Goal: Find specific page/section: Find specific page/section

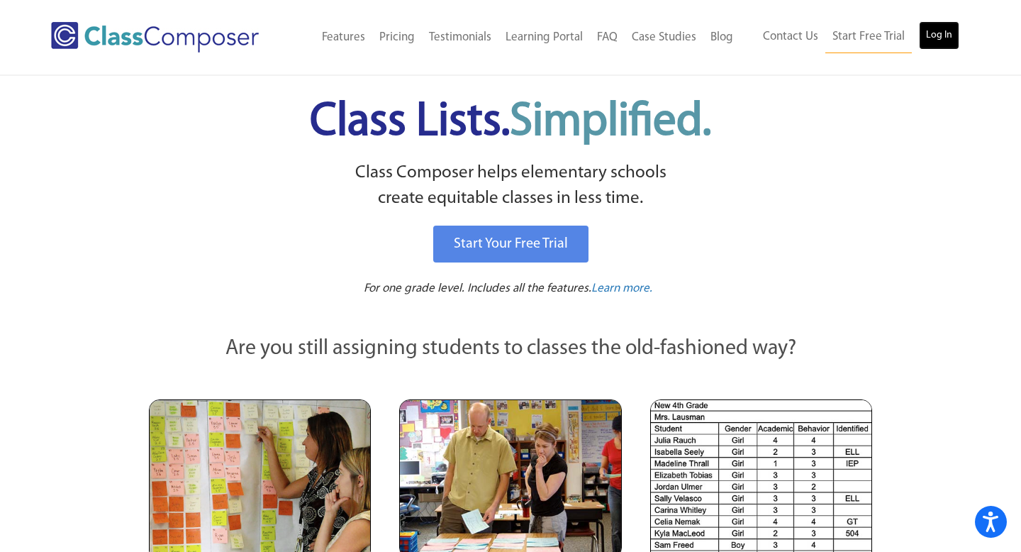
click at [957, 33] on link "Log In" at bounding box center [939, 35] width 40 height 28
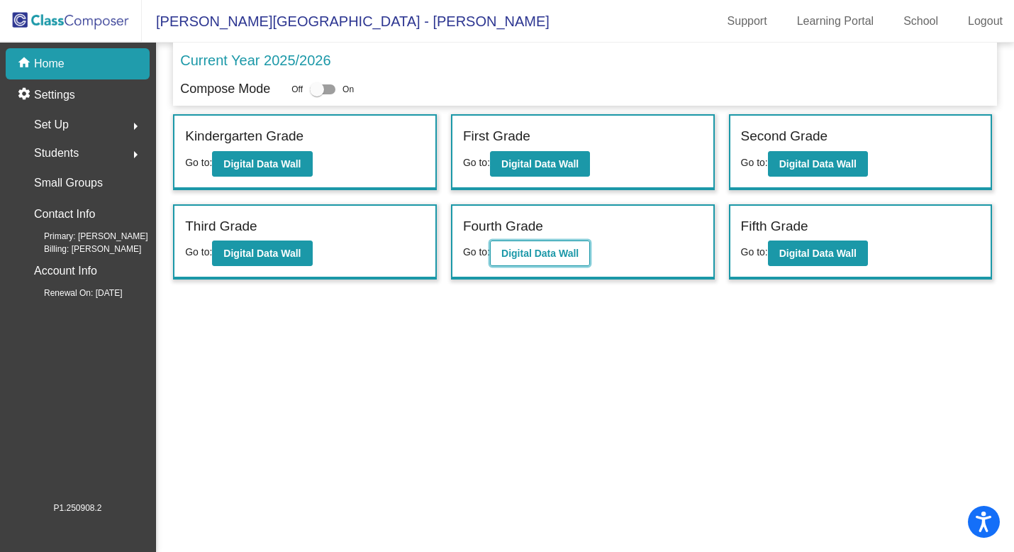
click at [579, 252] on b "Digital Data Wall" at bounding box center [539, 252] width 77 height 11
